Goal: Task Accomplishment & Management: Manage account settings

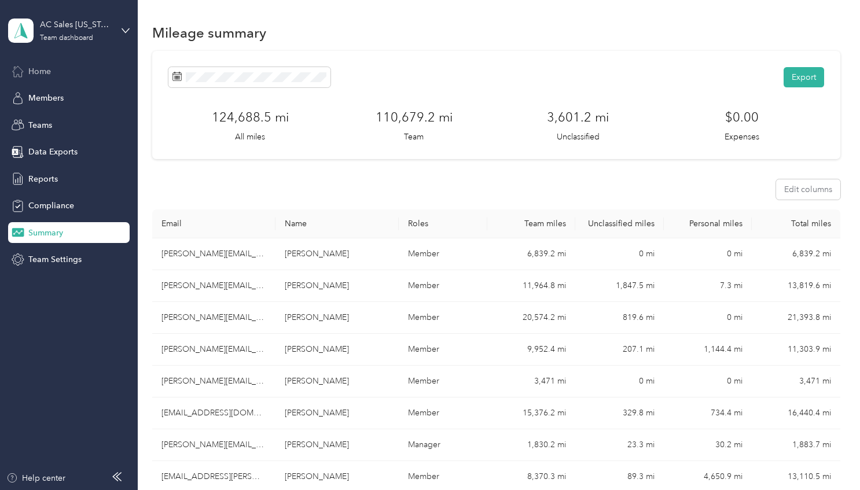
click at [36, 67] on span "Home" at bounding box center [39, 71] width 23 height 12
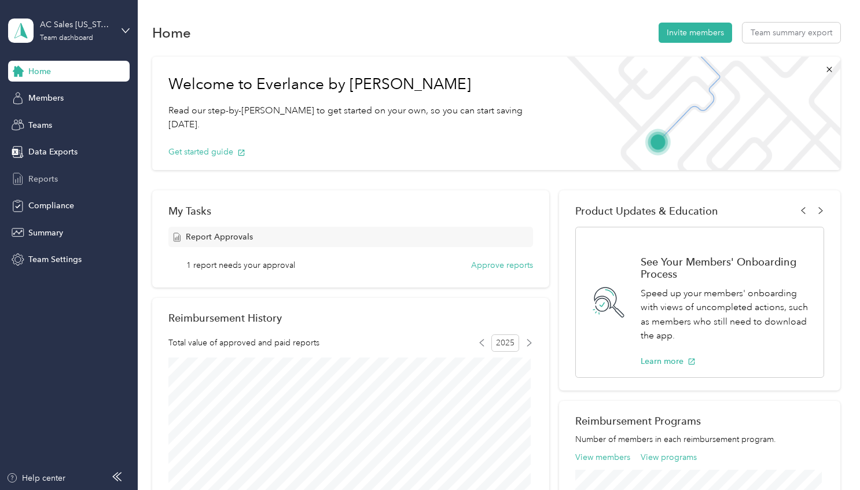
click at [39, 175] on span "Reports" at bounding box center [43, 179] width 30 height 12
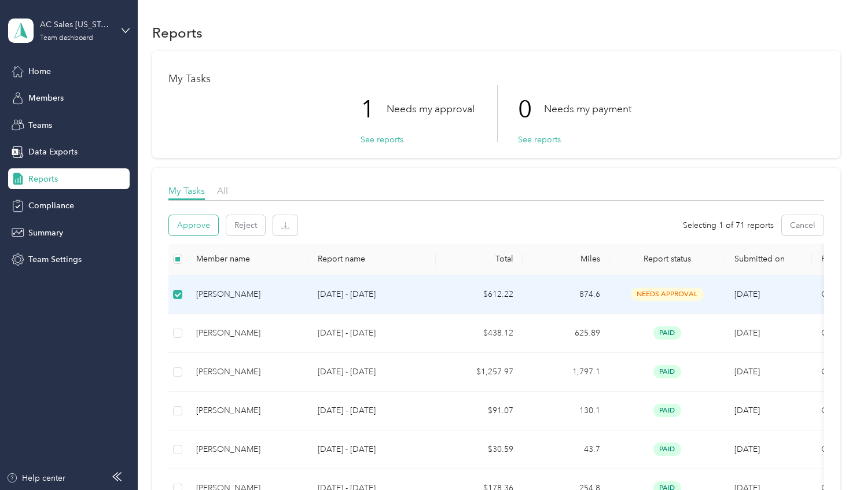
click at [188, 226] on button "Approve" at bounding box center [193, 225] width 49 height 20
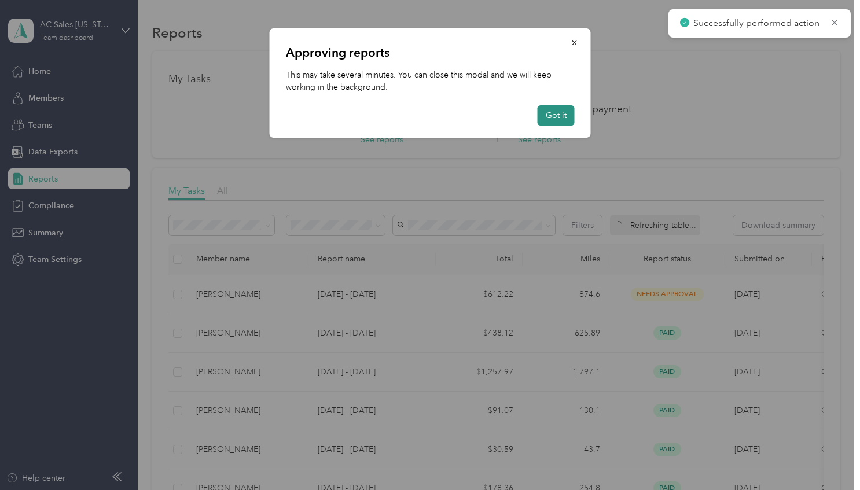
click at [555, 107] on button "Got it" at bounding box center [556, 115] width 37 height 20
